Goal: Task Accomplishment & Management: Manage account settings

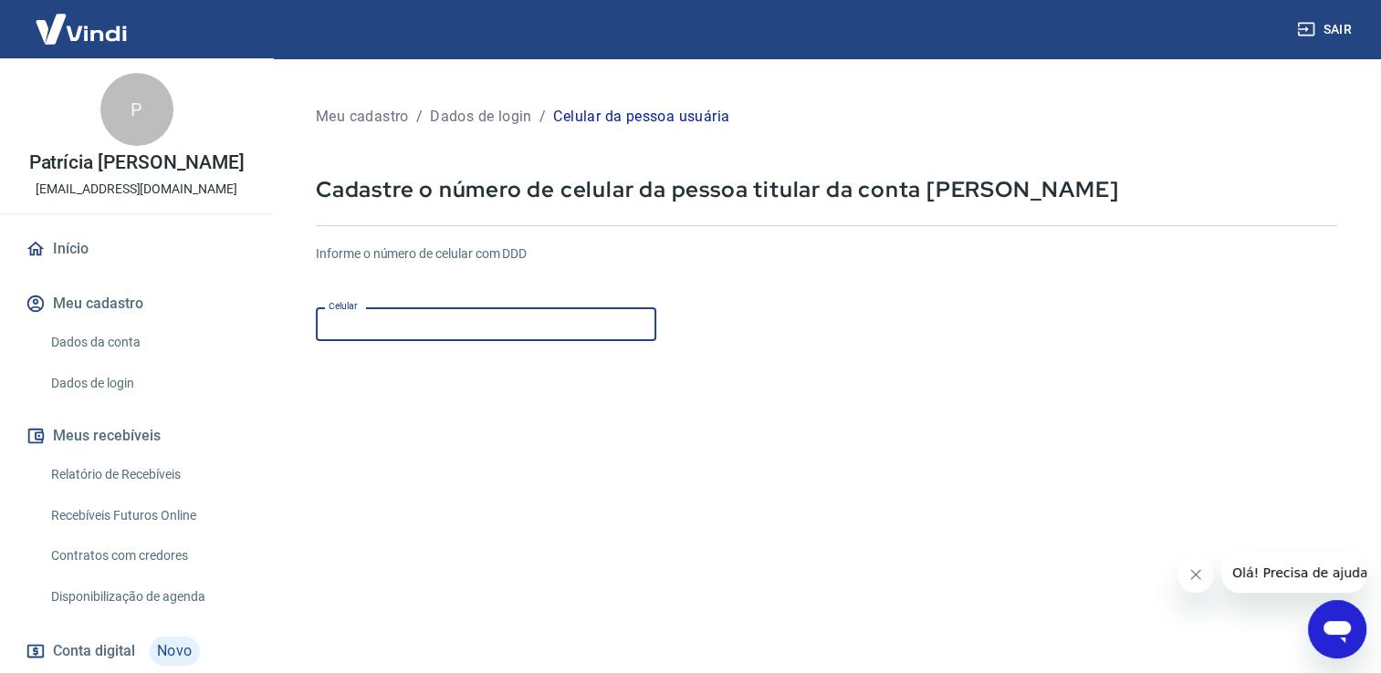
click at [388, 324] on input "Celular" at bounding box center [486, 325] width 340 height 34
type input "[PHONE_NUMBER]"
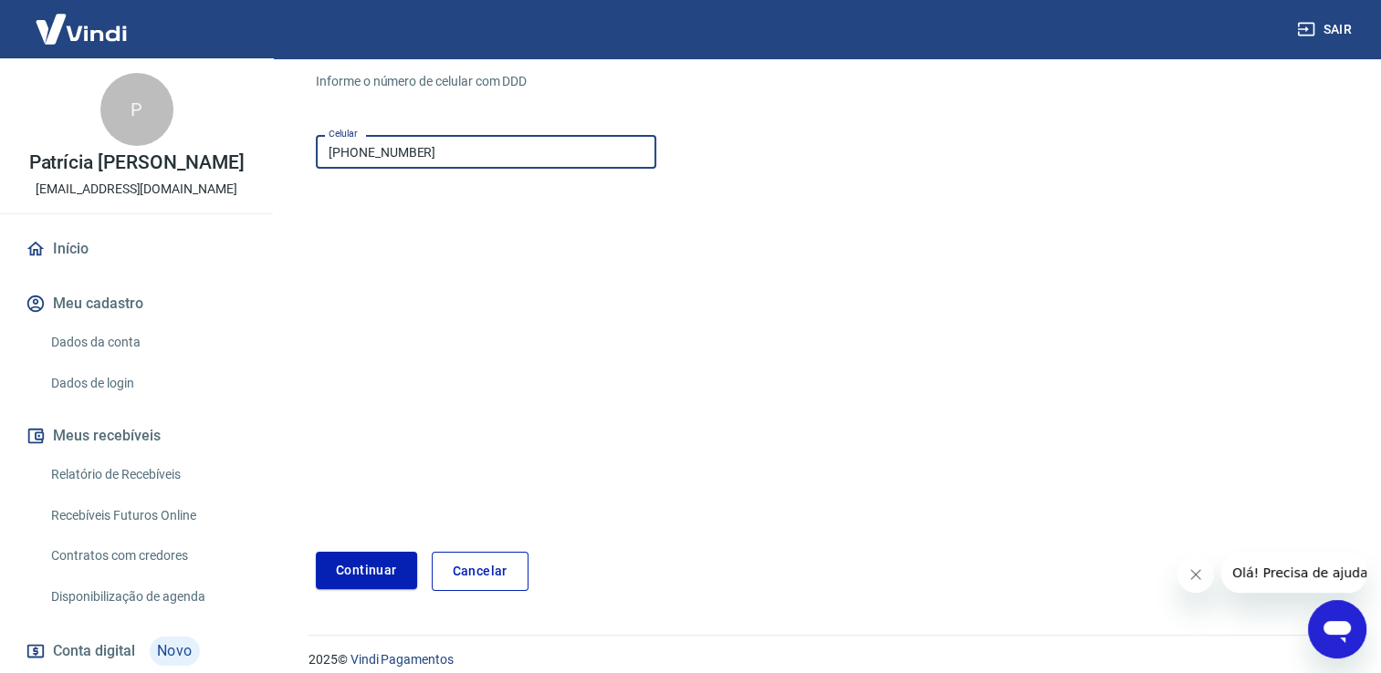
scroll to position [190, 0]
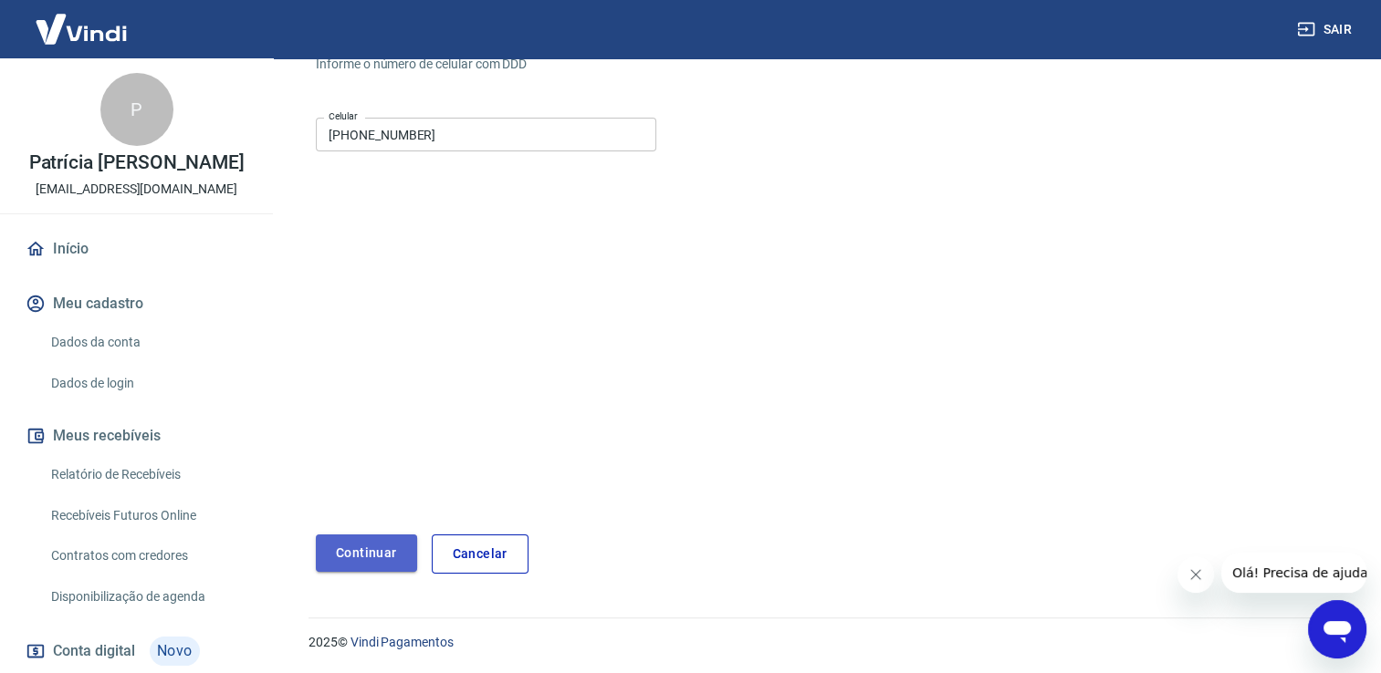
click at [361, 553] on button "Continuar" at bounding box center [366, 553] width 101 height 37
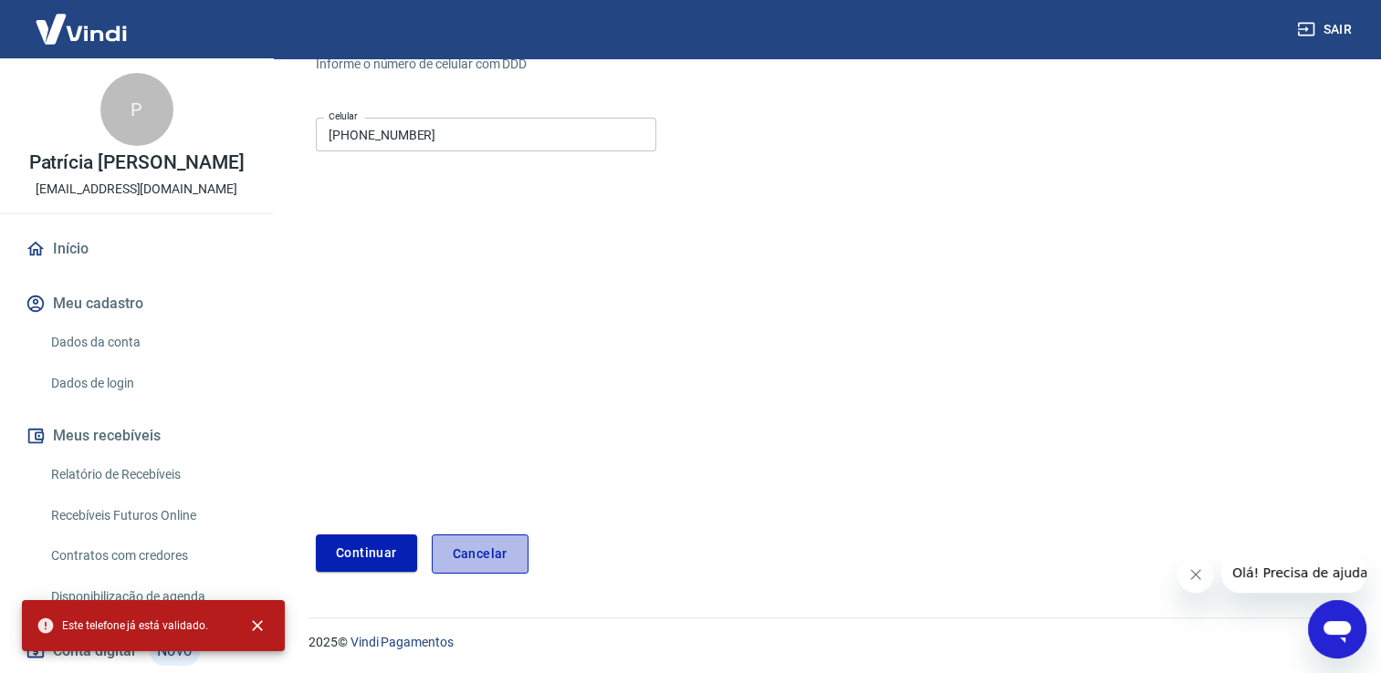
click at [496, 551] on link "Cancelar" at bounding box center [480, 554] width 97 height 39
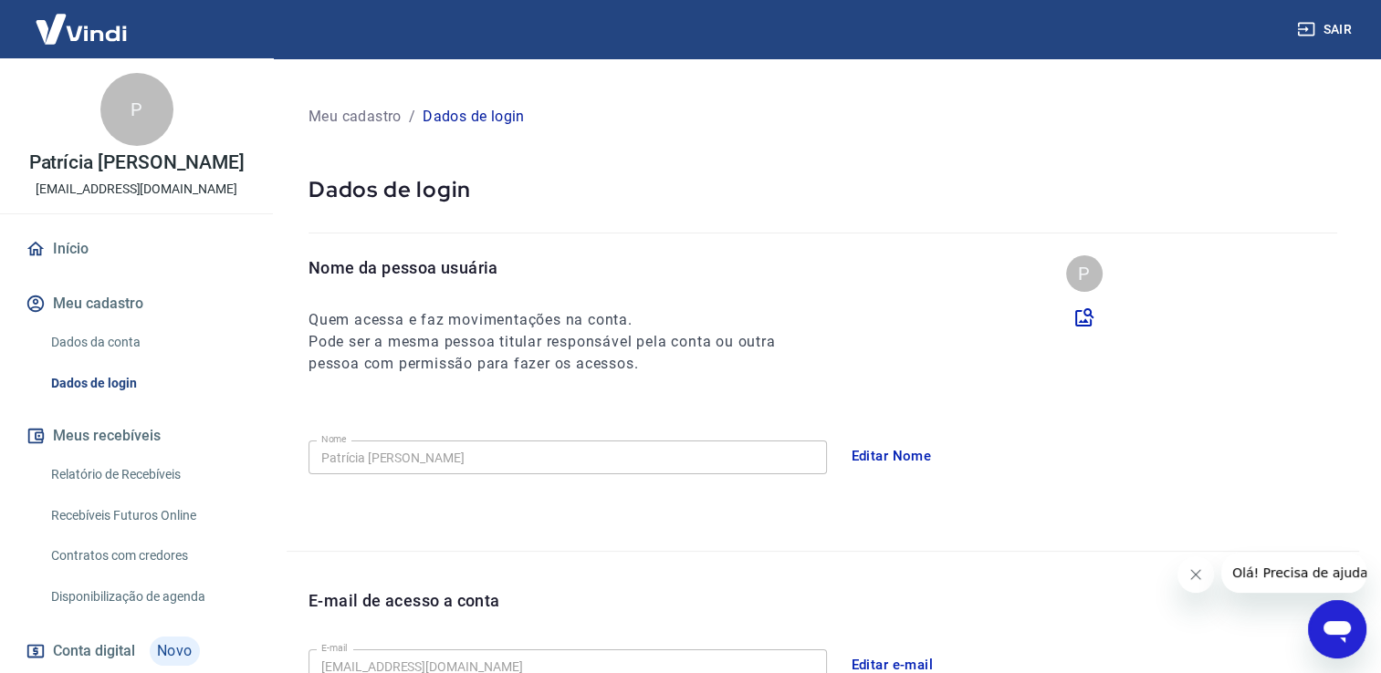
click at [81, 244] on link "Início" at bounding box center [136, 249] width 229 height 40
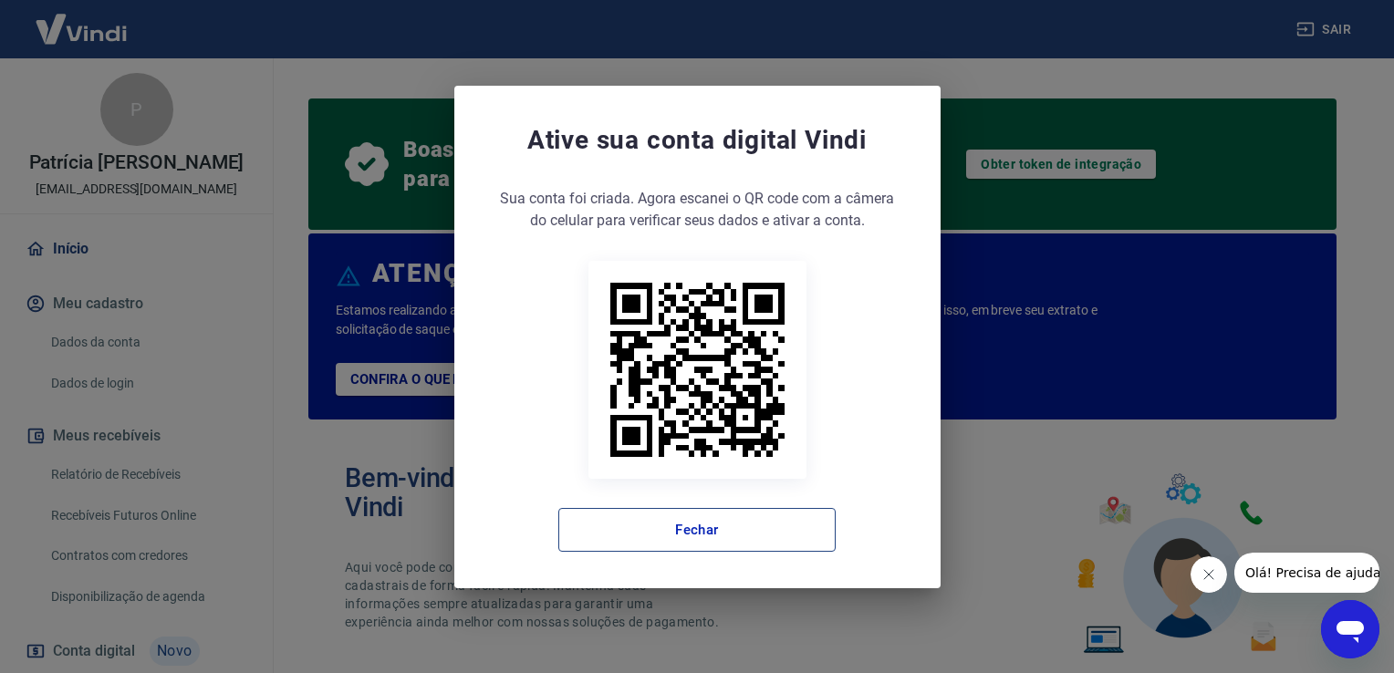
click at [694, 527] on button "Fechar" at bounding box center [696, 530] width 277 height 44
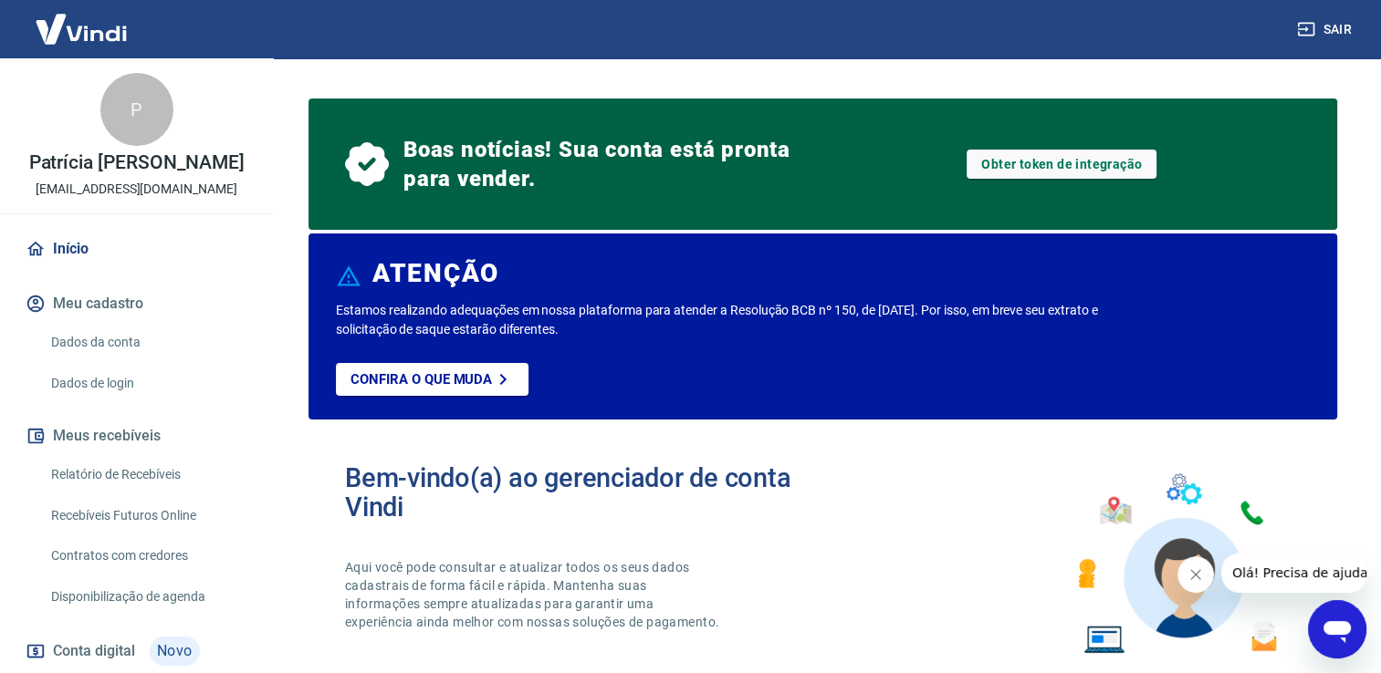
click at [131, 130] on div "P" at bounding box center [136, 109] width 73 height 73
